Goal: Task Accomplishment & Management: Manage account settings

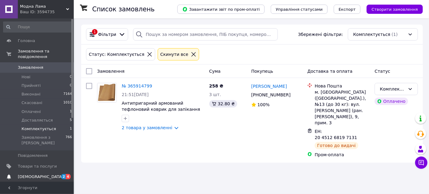
click at [66, 174] on span "4" at bounding box center [68, 176] width 5 height 5
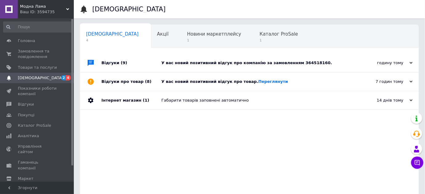
click at [150, 88] on div "Відгуки про товар (8)" at bounding box center [132, 82] width 60 height 18
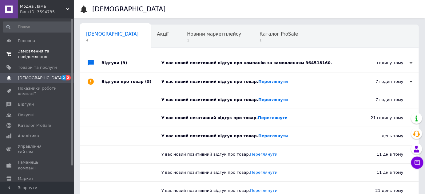
click at [30, 52] on span "Замовлення та повідомлення" at bounding box center [37, 54] width 39 height 11
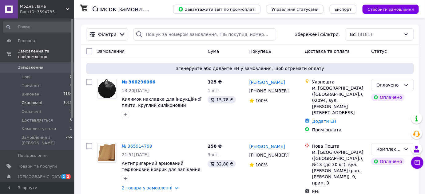
click at [36, 100] on span "Скасовані" at bounding box center [32, 103] width 21 height 6
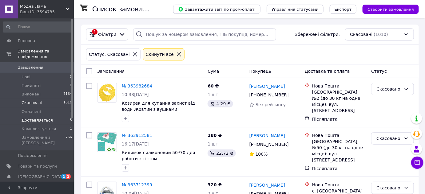
click at [36, 118] on li "Доставляється 5" at bounding box center [38, 120] width 76 height 9
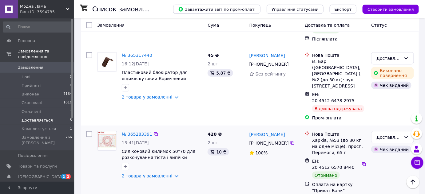
scroll to position [158, 0]
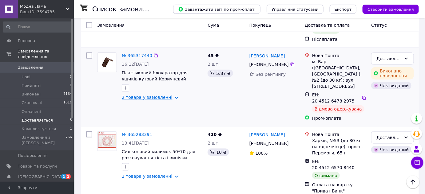
click at [150, 95] on link "2 товара у замовленні" at bounding box center [147, 97] width 51 height 5
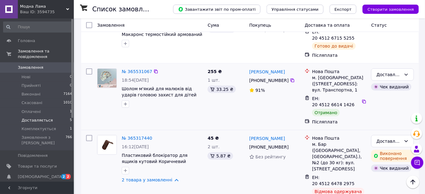
scroll to position [74, 0]
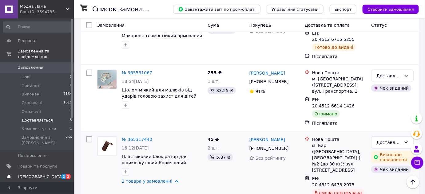
click at [37, 174] on span "[DEMOGRAPHIC_DATA]" at bounding box center [41, 177] width 46 height 6
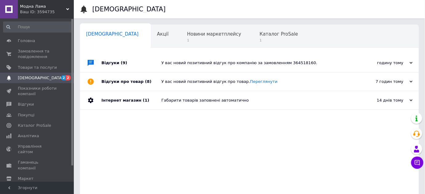
click at [142, 67] on div "Відгуки (9)" at bounding box center [132, 63] width 60 height 18
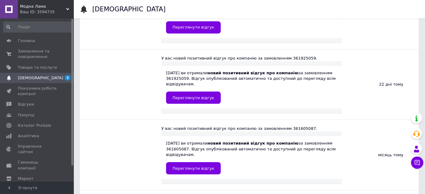
scroll to position [447, 0]
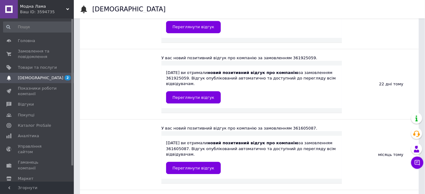
click at [48, 79] on span "[DEMOGRAPHIC_DATA]" at bounding box center [37, 78] width 39 height 6
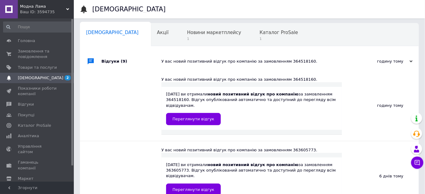
scroll to position [0, 0]
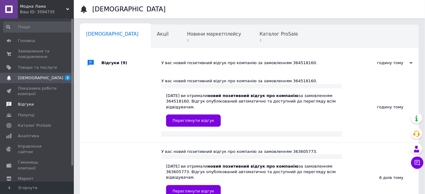
click at [37, 107] on span "Відгуки" at bounding box center [37, 105] width 39 height 6
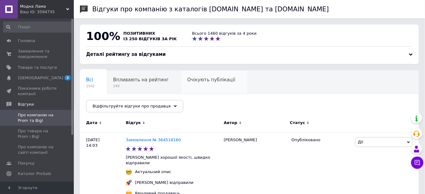
click at [213, 82] on span "Очікують публікації" at bounding box center [211, 80] width 48 height 6
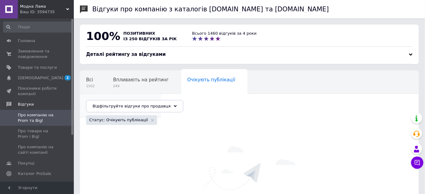
click at [149, 107] on span "1445" at bounding box center [117, 109] width 62 height 5
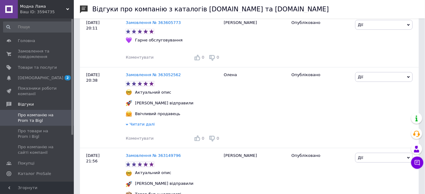
scroll to position [363, 0]
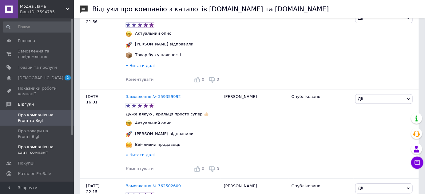
click at [43, 151] on span "Про компанію на сайті компанії" at bounding box center [37, 150] width 39 height 11
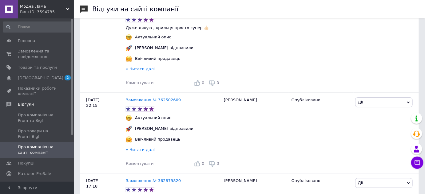
scroll to position [503, 0]
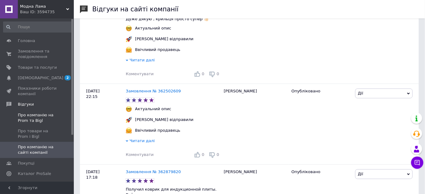
click at [33, 114] on span "Про компанію на Prom та Bigl" at bounding box center [37, 118] width 39 height 11
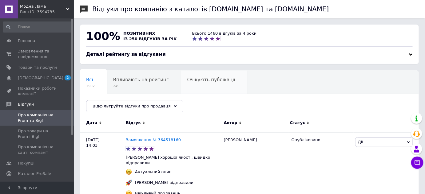
click at [209, 81] on span "Очікують публікації" at bounding box center [211, 80] width 48 height 6
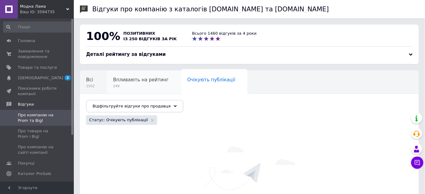
click at [147, 88] on span "249" at bounding box center [141, 86] width 56 height 5
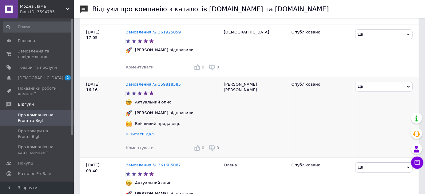
scroll to position [727, 0]
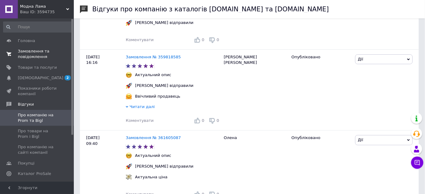
click at [35, 56] on span "Замовлення та повідомлення" at bounding box center [37, 54] width 39 height 11
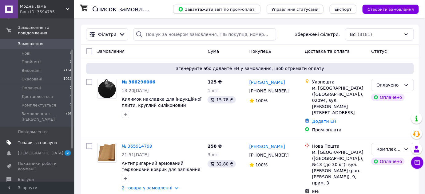
scroll to position [56, 0]
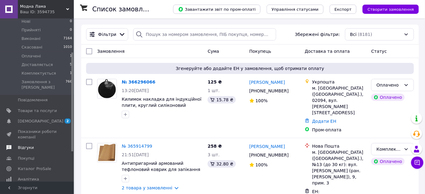
click at [34, 145] on span "Відгуки" at bounding box center [37, 148] width 39 height 6
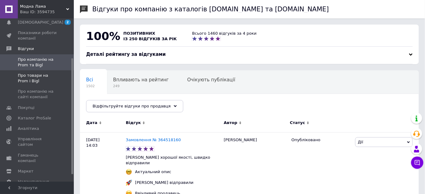
click at [47, 77] on span "Про товари на Prom і Bigl" at bounding box center [37, 78] width 39 height 11
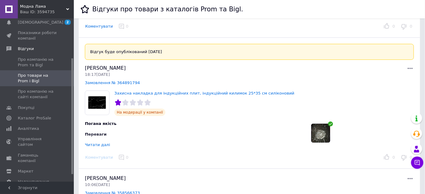
scroll to position [112, 0]
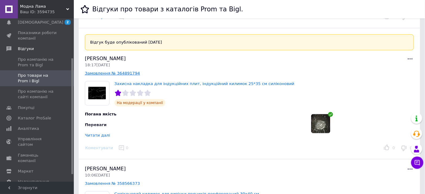
click at [114, 74] on link "Замовлення № 364891794" at bounding box center [112, 73] width 55 height 5
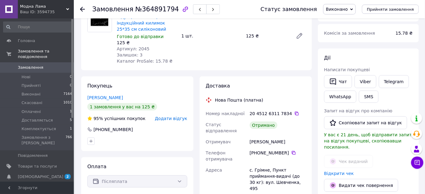
scroll to position [28, 0]
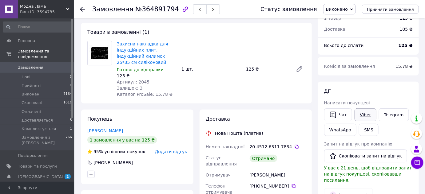
click at [362, 117] on link "Viber" at bounding box center [366, 115] width 22 height 13
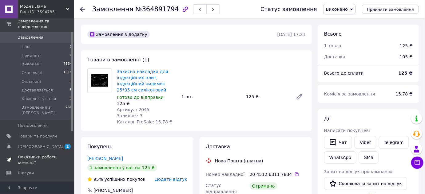
scroll to position [56, 0]
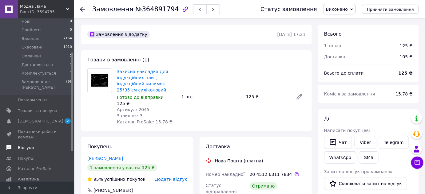
click at [35, 145] on span "Відгуки" at bounding box center [37, 148] width 39 height 6
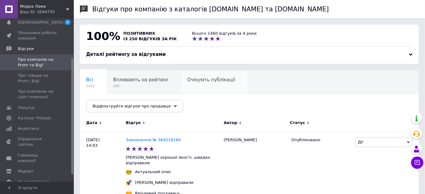
click at [204, 81] on span "Очікують публікації" at bounding box center [211, 80] width 48 height 6
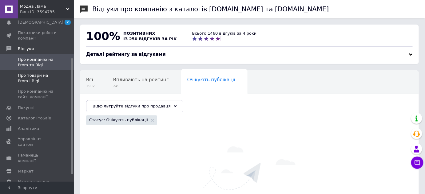
click at [19, 76] on span "Про товари на Prom і Bigl" at bounding box center [37, 78] width 39 height 11
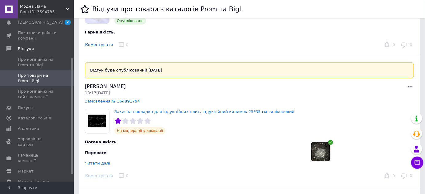
scroll to position [112, 0]
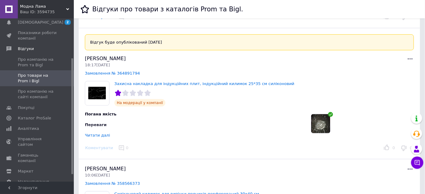
click at [97, 135] on div "Читати далі" at bounding box center [97, 135] width 25 height 5
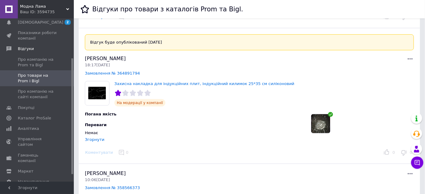
click at [409, 58] on icon at bounding box center [410, 58] width 7 height 7
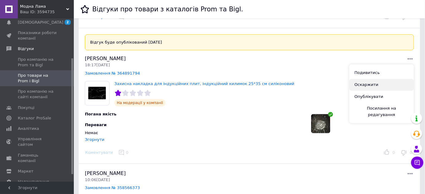
click at [372, 85] on button "Оскаржити" at bounding box center [382, 85] width 65 height 12
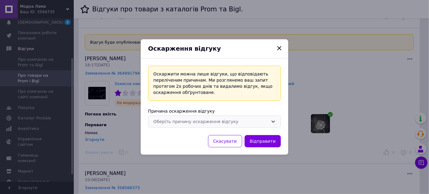
click at [207, 122] on div "Оберіть причину оскарження відгуку" at bounding box center [211, 121] width 115 height 7
click at [226, 104] on div "Оскаржити можна лише відгуки, що відповідають переліченим причинам. Ми розгляне…" at bounding box center [215, 106] width 148 height 97
click at [278, 50] on icon "Закрыть" at bounding box center [280, 48] width 4 height 4
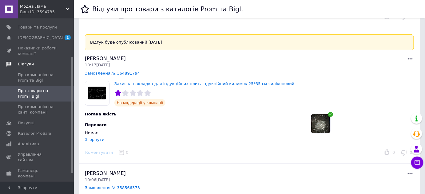
scroll to position [0, 0]
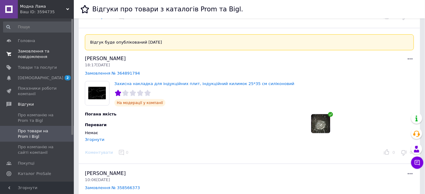
click at [41, 54] on span "Замовлення та повідомлення" at bounding box center [37, 54] width 39 height 11
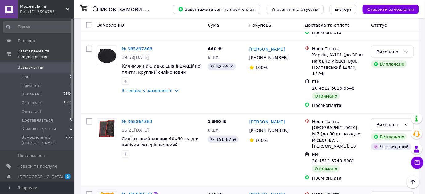
scroll to position [252, 0]
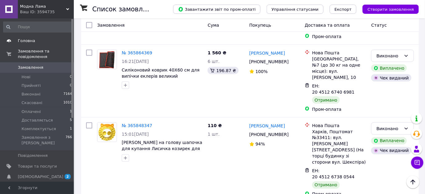
click at [24, 39] on span "Головна" at bounding box center [26, 41] width 17 height 6
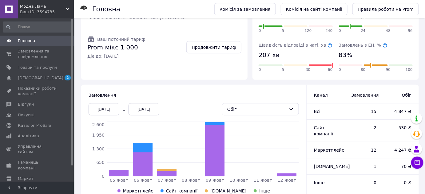
scroll to position [111, 0]
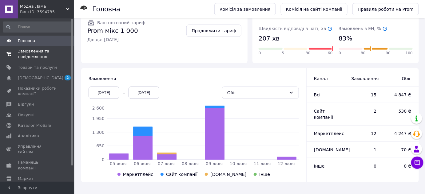
click at [30, 55] on span "Замовлення та повідомлення" at bounding box center [37, 54] width 39 height 11
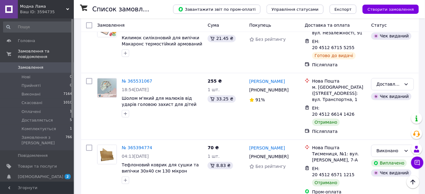
scroll to position [503, 0]
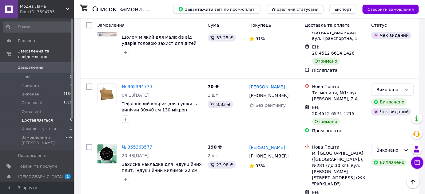
click at [41, 118] on span "Доставляється" at bounding box center [37, 121] width 31 height 6
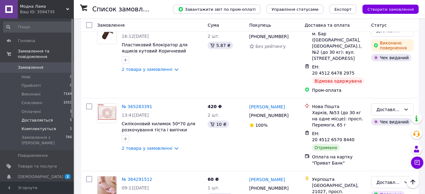
click at [43, 126] on span "Комплектується" at bounding box center [39, 129] width 34 height 6
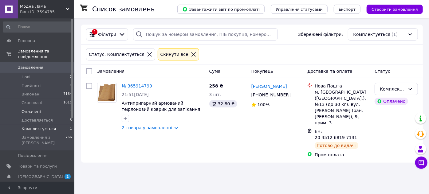
click at [37, 109] on span "Оплачені" at bounding box center [31, 112] width 19 height 6
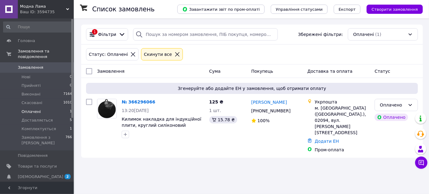
click at [36, 109] on span "Оплачені" at bounding box center [31, 112] width 19 height 6
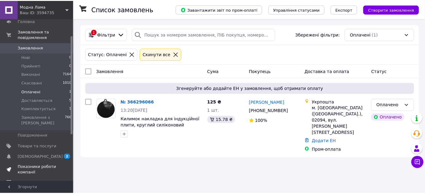
scroll to position [28, 0]
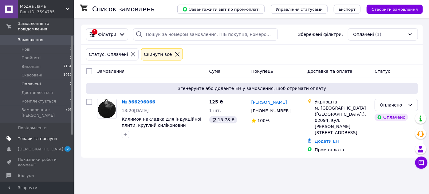
click at [34, 136] on span "Товари та послуги" at bounding box center [37, 139] width 39 height 6
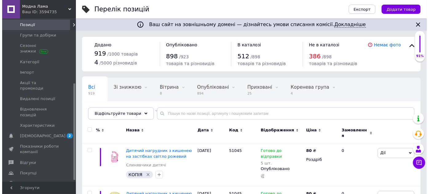
scroll to position [112, 0]
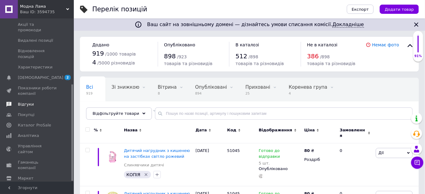
click at [28, 99] on link "Відгуки" at bounding box center [38, 104] width 76 height 10
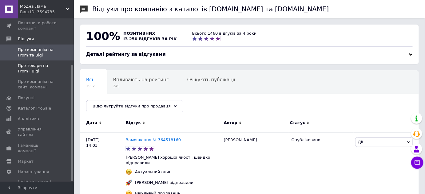
click at [29, 73] on span "Про товари на Prom і Bigl" at bounding box center [37, 68] width 39 height 11
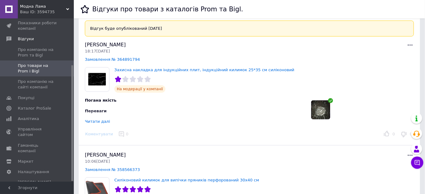
scroll to position [112, 0]
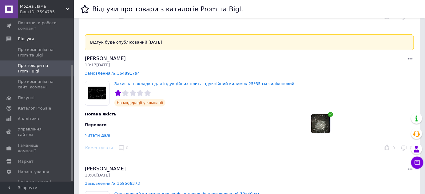
click at [112, 72] on link "Замовлення № 364891794" at bounding box center [112, 73] width 55 height 5
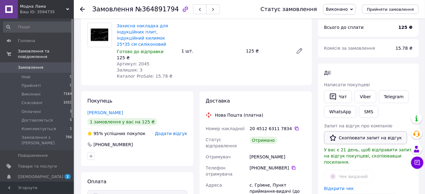
scroll to position [56, 0]
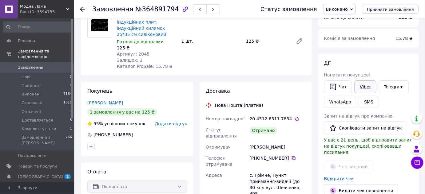
click at [363, 89] on link "Viber" at bounding box center [366, 87] width 22 height 13
click at [115, 28] on div "Захисна накладка для індукційних плит, індукційний килимок 25*35 см силіконовий…" at bounding box center [146, 41] width 65 height 59
click at [122, 31] on link "Захисна накладка для індукційних плит, індукційний килимок 25*35 см силіконовий" at bounding box center [142, 25] width 51 height 23
